Goal: Find specific page/section

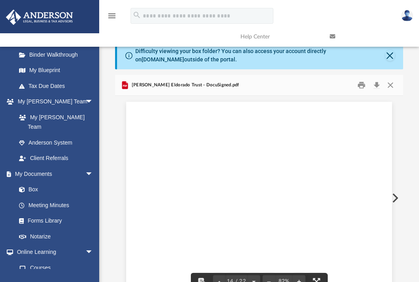
scroll to position [4677, 0]
click at [389, 57] on button "Close" at bounding box center [390, 55] width 10 height 11
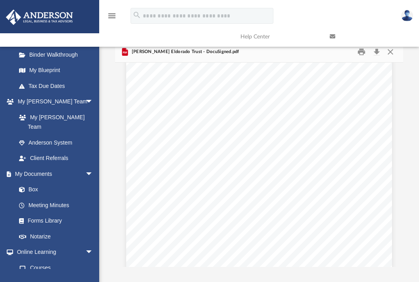
click at [391, 50] on link at bounding box center [367, 36] width 89 height 31
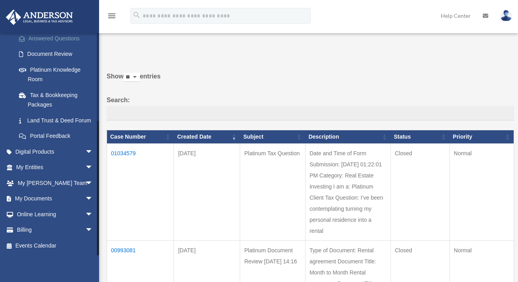
scroll to position [140, 0]
click at [85, 182] on span "arrow_drop_down" at bounding box center [93, 183] width 16 height 16
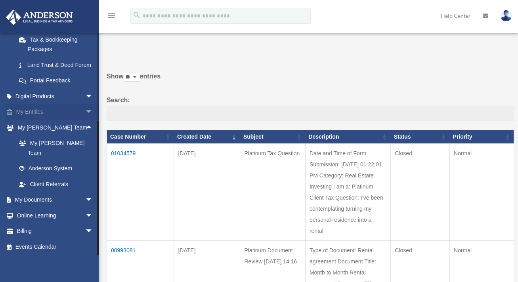
scroll to position [187, 0]
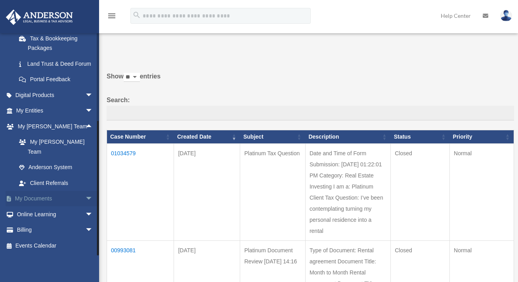
click at [85, 199] on span "arrow_drop_down" at bounding box center [93, 199] width 16 height 16
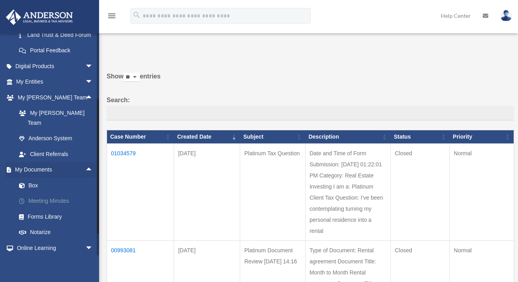
scroll to position [226, 0]
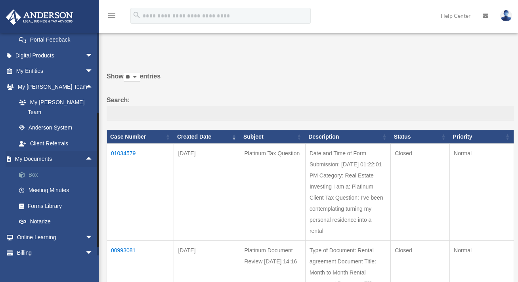
click at [34, 177] on link "Box" at bounding box center [58, 175] width 94 height 16
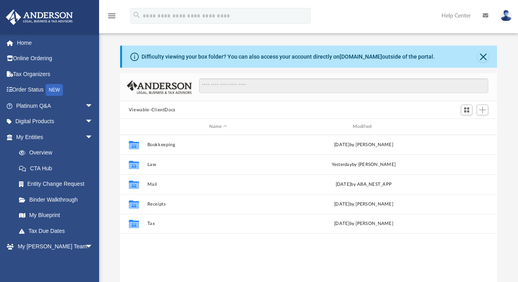
scroll to position [174, 371]
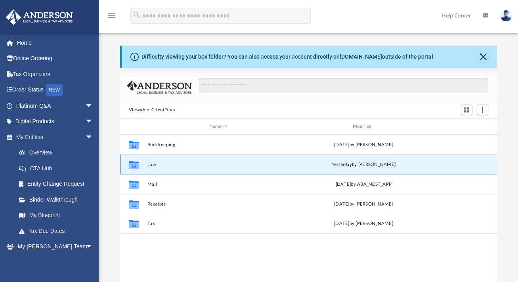
click at [152, 164] on button "Law" at bounding box center [218, 164] width 142 height 5
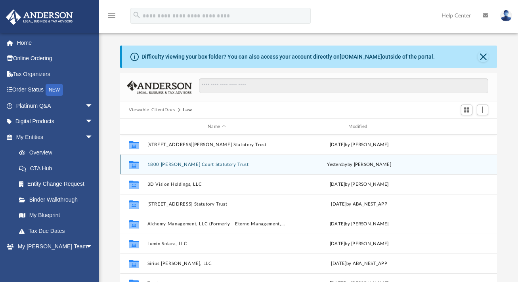
scroll to position [79, 0]
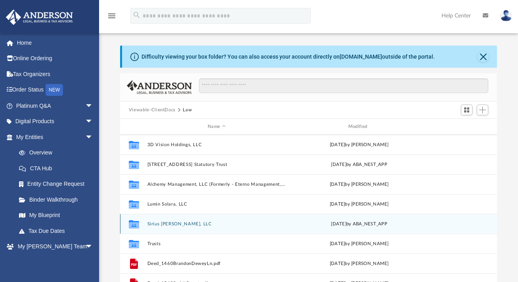
click at [163, 224] on button "Sirius [PERSON_NAME], LLC" at bounding box center [216, 224] width 139 height 5
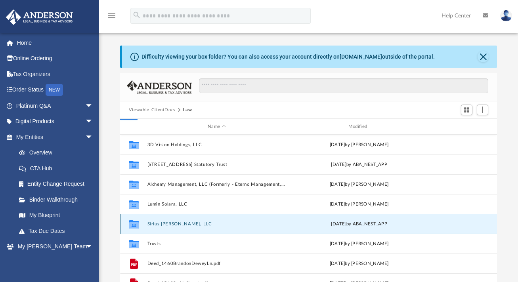
scroll to position [0, 0]
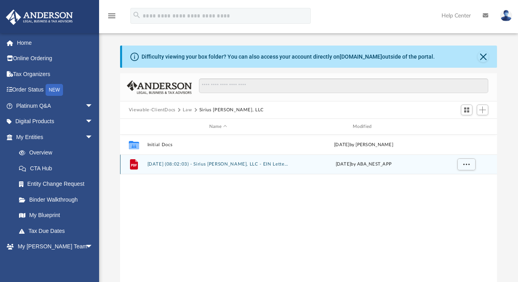
click at [156, 163] on button "2025.07.08 (08:02:03) - Sirius Nuvia, LLC - EIN Letter from IRS.pdf" at bounding box center [218, 164] width 142 height 5
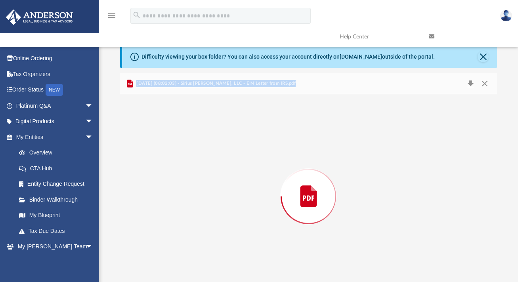
scroll to position [17, 0]
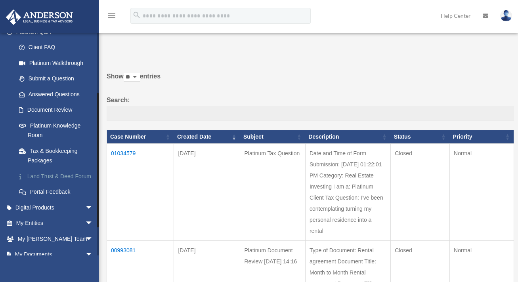
scroll to position [105, 0]
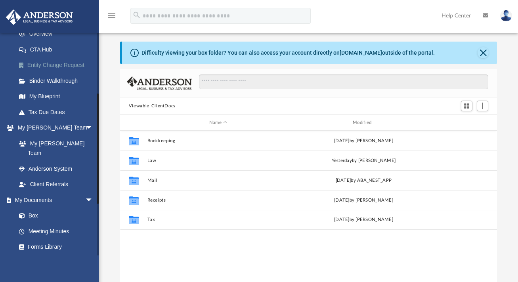
scroll to position [159, 0]
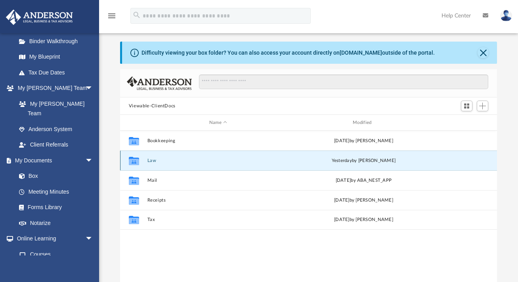
click at [151, 163] on button "Law" at bounding box center [218, 160] width 142 height 5
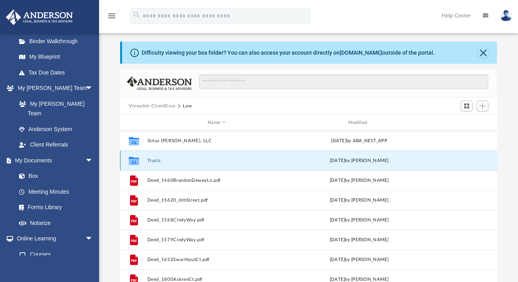
click at [151, 161] on button "Trusts" at bounding box center [216, 160] width 139 height 5
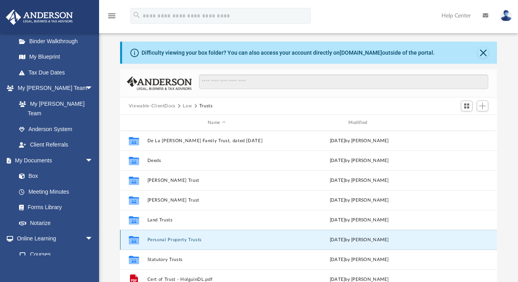
click at [173, 241] on button "Personal Property Trusts" at bounding box center [216, 239] width 139 height 5
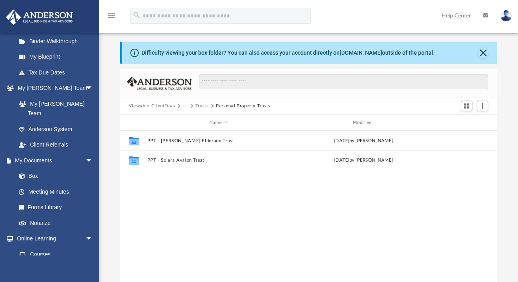
click at [249, 73] on div at bounding box center [308, 83] width 377 height 28
click at [202, 105] on button "Trusts" at bounding box center [201, 106] width 13 height 7
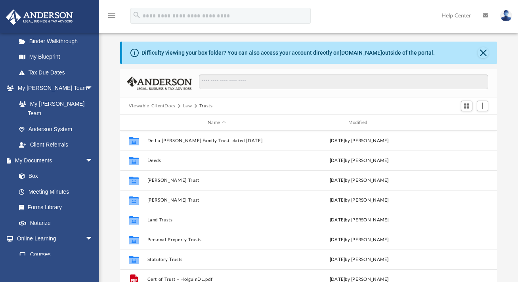
click at [186, 105] on button "Law" at bounding box center [187, 106] width 9 height 7
